Goal: Task Accomplishment & Management: Use online tool/utility

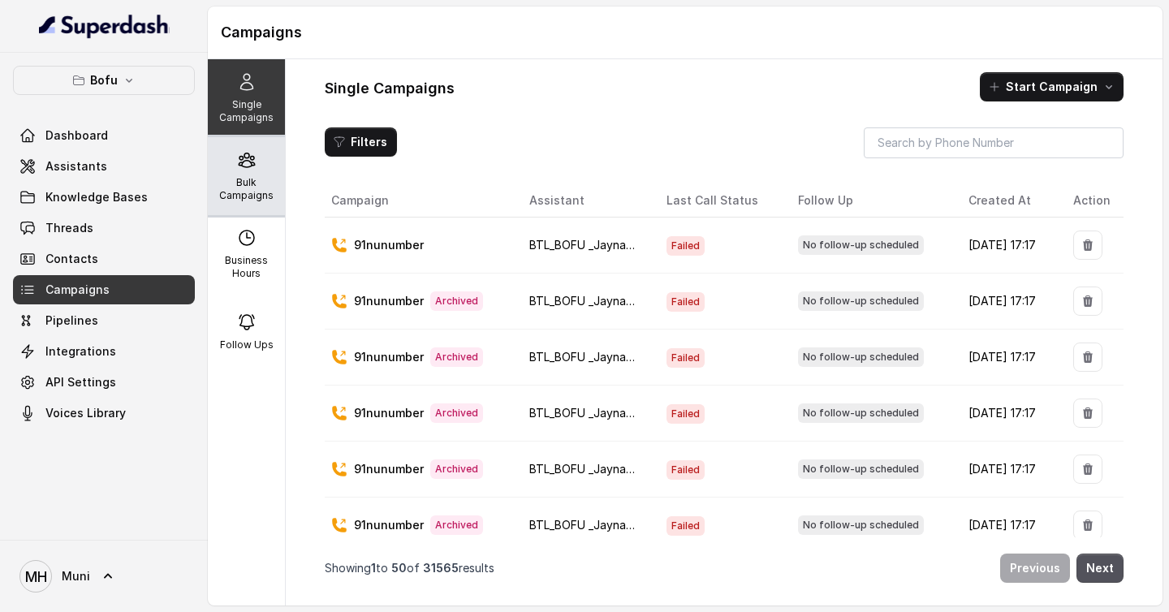
click at [244, 174] on div "Bulk Campaigns" at bounding box center [246, 176] width 77 height 78
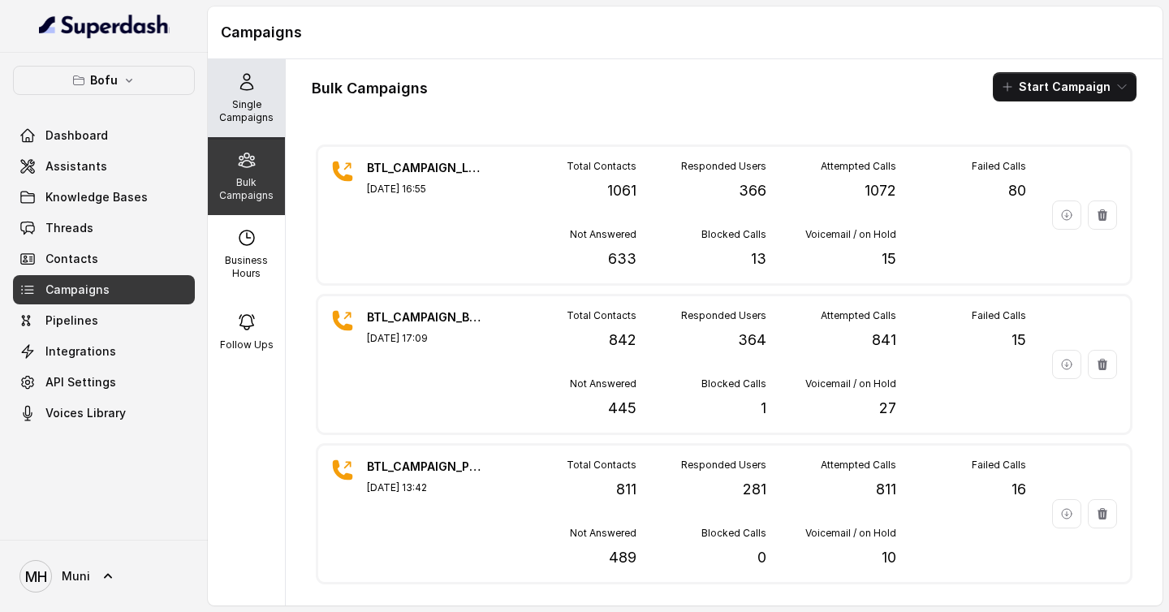
click at [243, 129] on div "Single Campaigns" at bounding box center [246, 98] width 77 height 78
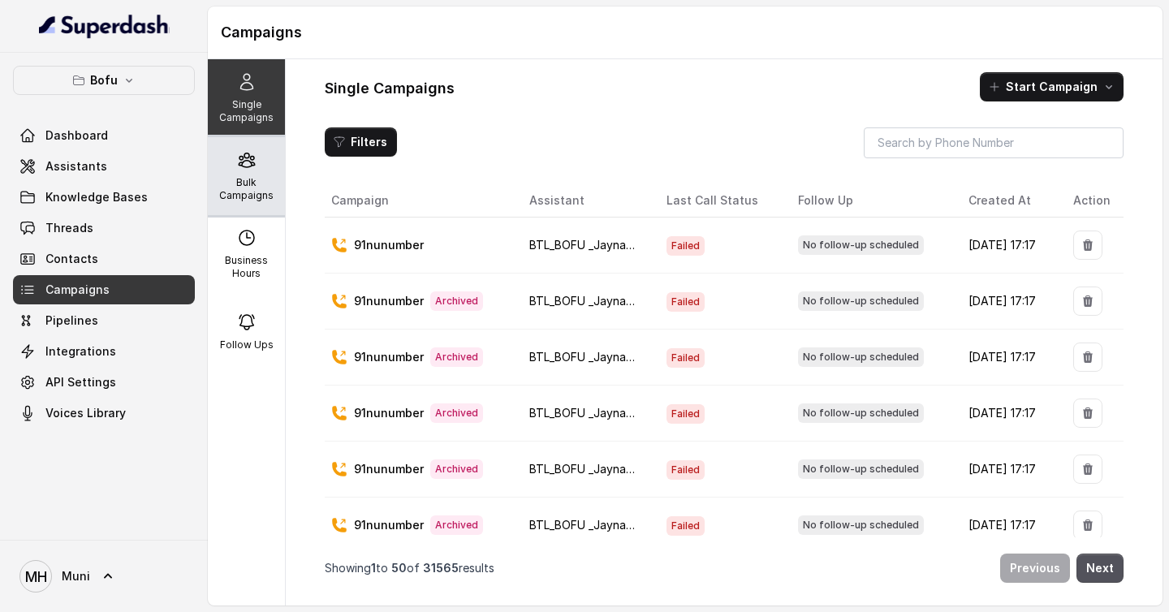
click at [268, 192] on p "Bulk Campaigns" at bounding box center [246, 189] width 64 height 26
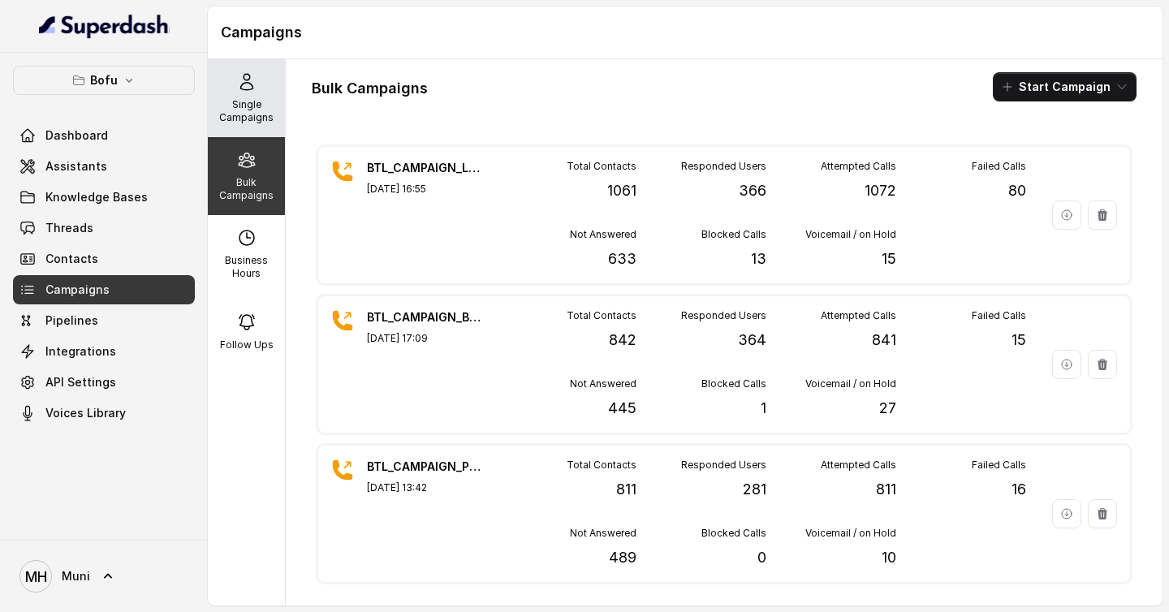
click at [262, 110] on p "Single Campaigns" at bounding box center [246, 111] width 64 height 26
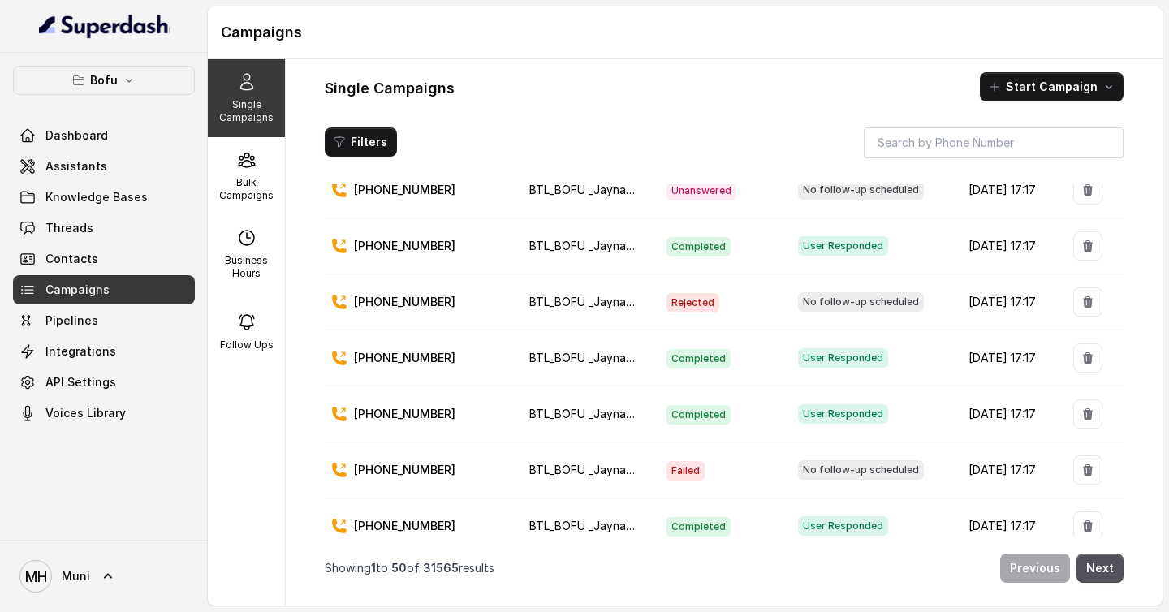
scroll to position [2153, 0]
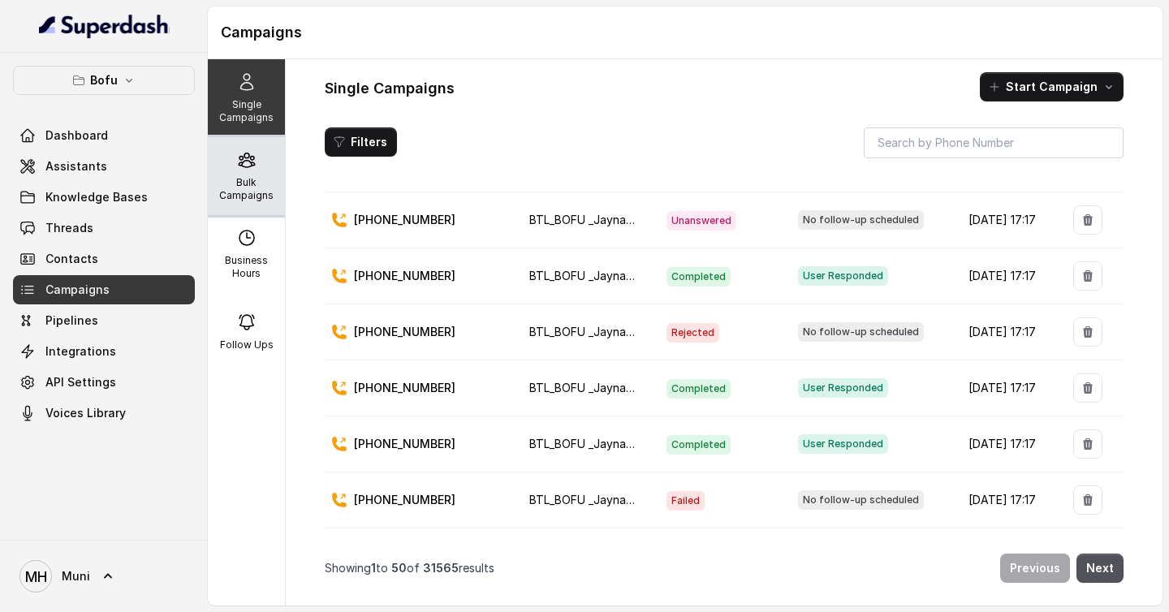
click at [263, 170] on div "Bulk Campaigns" at bounding box center [246, 176] width 77 height 78
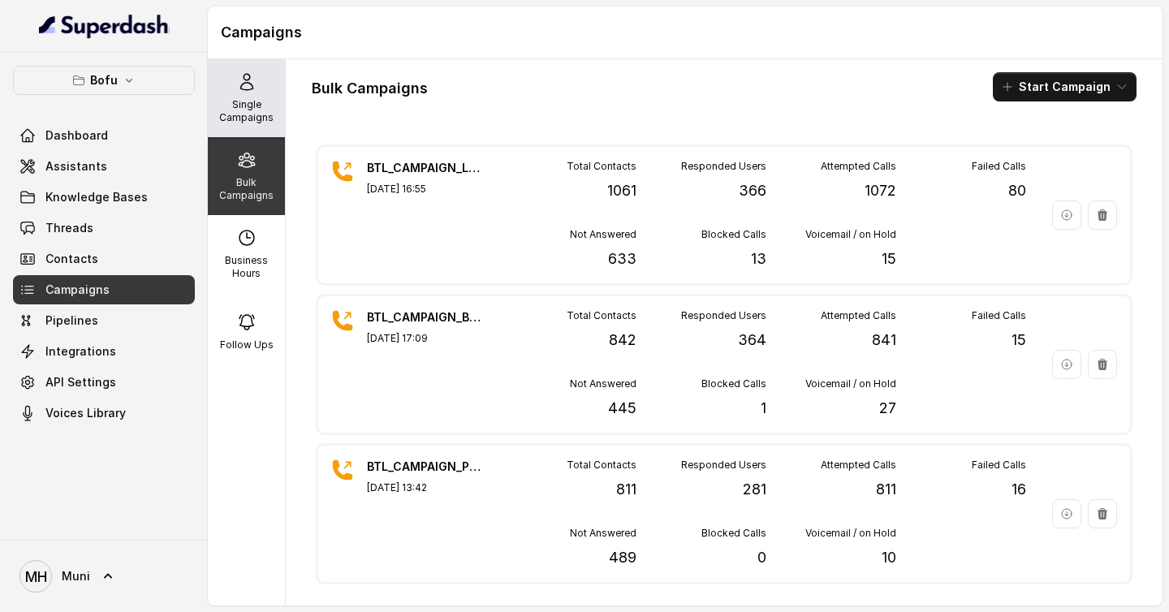
click at [259, 113] on p "Single Campaigns" at bounding box center [246, 111] width 64 height 26
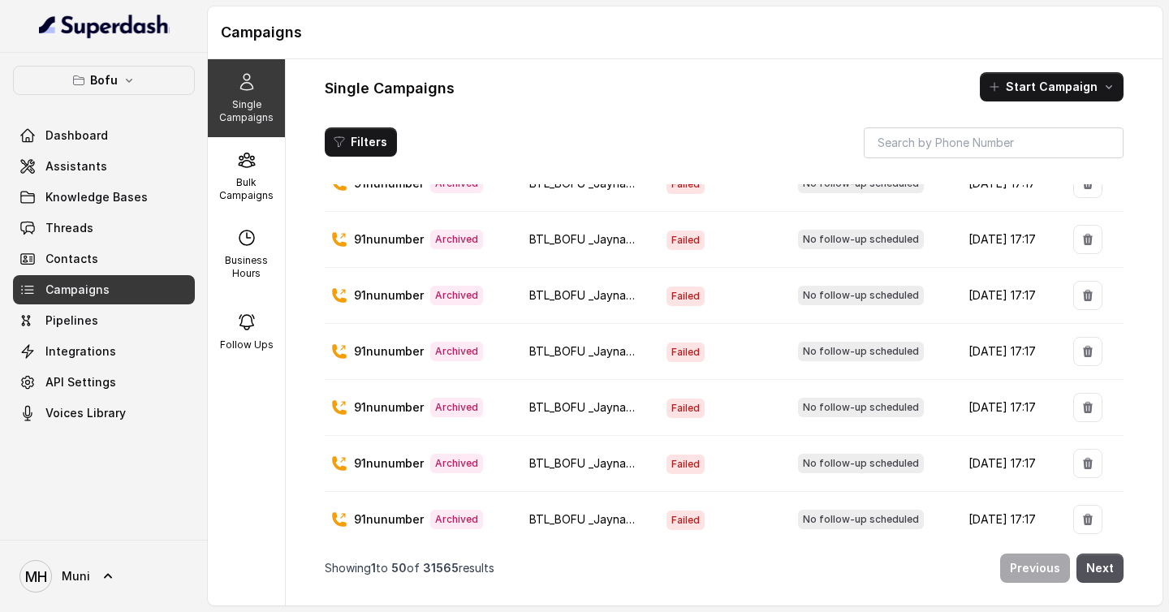
scroll to position [0, 0]
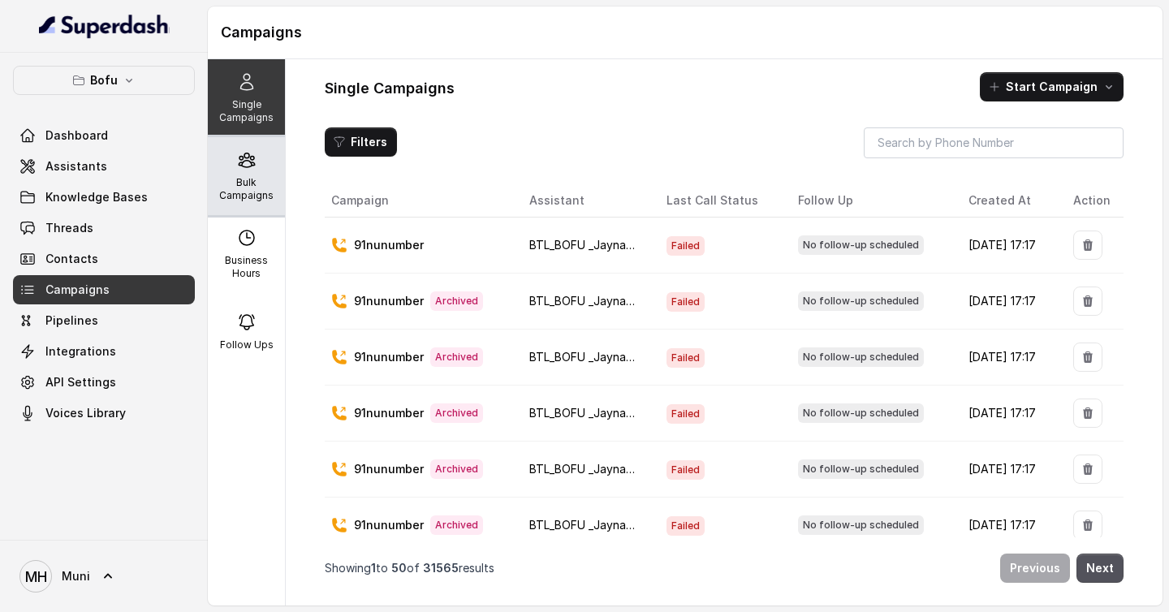
click at [256, 181] on p "Bulk Campaigns" at bounding box center [246, 189] width 64 height 26
